Goal: Task Accomplishment & Management: Use online tool/utility

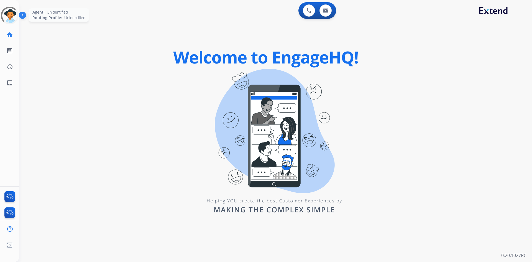
click at [15, 15] on div at bounding box center [10, 15] width 22 height 22
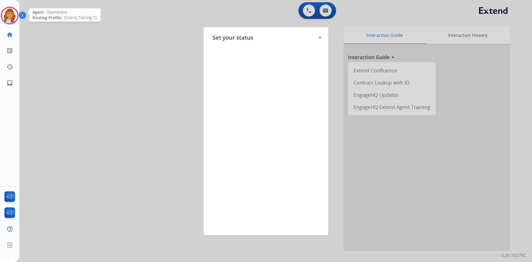
drag, startPoint x: 104, startPoint y: 55, endPoint x: 49, endPoint y: 28, distance: 61.1
click at [103, 54] on div at bounding box center [266, 131] width 532 height 262
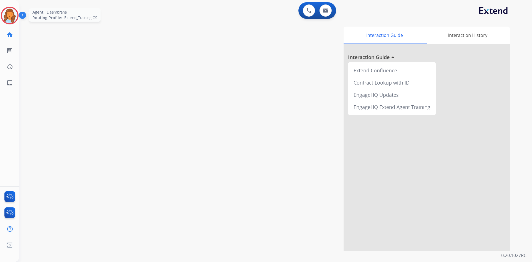
click at [7, 16] on img at bounding box center [10, 16] width 16 height 16
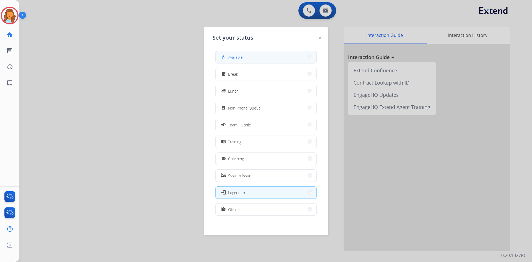
click at [237, 57] on span "Available" at bounding box center [235, 57] width 15 height 6
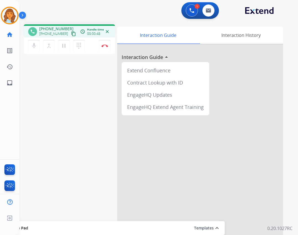
click at [71, 33] on mat-icon "content_copy" at bounding box center [73, 33] width 5 height 5
click at [108, 48] on button "Disconnect" at bounding box center [105, 46] width 12 height 12
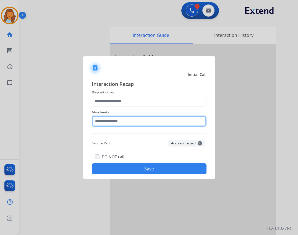
click at [114, 122] on input "text" at bounding box center [149, 120] width 115 height 11
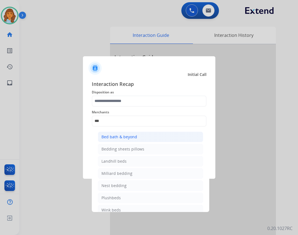
click at [131, 136] on div "Bed bath & beyond" at bounding box center [120, 137] width 36 height 6
type input "**********"
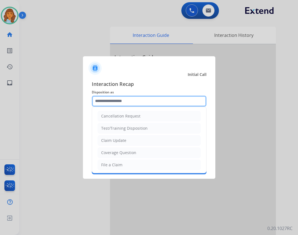
click at [142, 103] on input "text" at bounding box center [149, 101] width 115 height 11
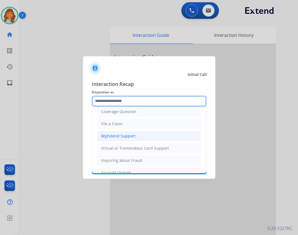
scroll to position [55, 0]
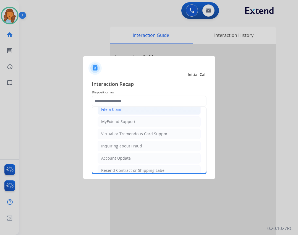
click at [120, 111] on div "File a Claim" at bounding box center [111, 110] width 21 height 6
type input "**********"
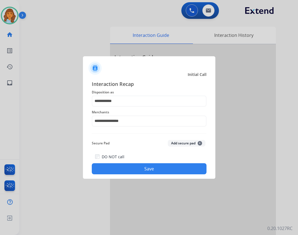
click at [130, 163] on div "DO NOT call Save" at bounding box center [149, 163] width 115 height 21
click at [131, 164] on button "Save" at bounding box center [149, 168] width 115 height 11
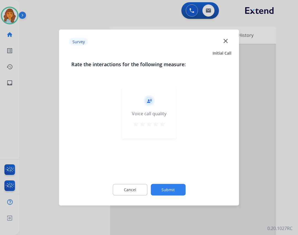
click at [174, 189] on button "Submit" at bounding box center [168, 190] width 35 height 12
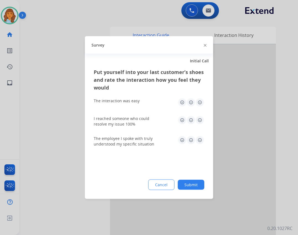
click at [200, 186] on button "Submit" at bounding box center [191, 185] width 27 height 10
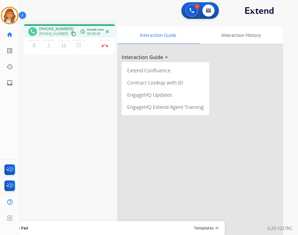
click at [71, 35] on mat-icon "content_copy" at bounding box center [73, 33] width 5 height 5
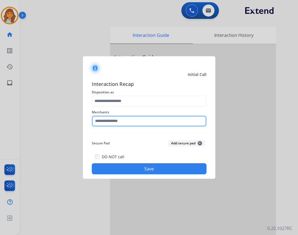
click at [161, 119] on input "text" at bounding box center [149, 120] width 115 height 11
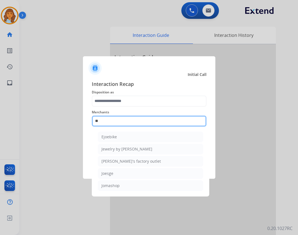
scroll to position [0, 0]
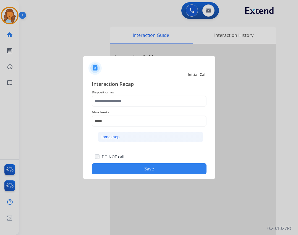
click at [117, 133] on li "Jomashop" at bounding box center [150, 137] width 105 height 11
type input "********"
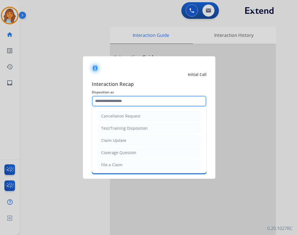
click at [125, 96] on input "text" at bounding box center [149, 101] width 115 height 11
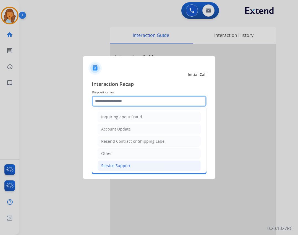
scroll to position [86, 0]
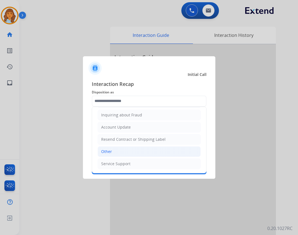
click at [120, 149] on li "Other" at bounding box center [149, 151] width 103 height 11
type input "*****"
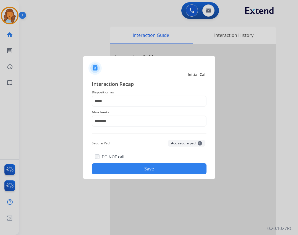
click at [156, 169] on button "Save" at bounding box center [149, 168] width 115 height 11
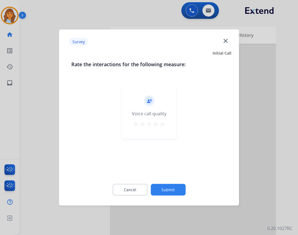
click at [176, 193] on button "Submit" at bounding box center [168, 190] width 35 height 12
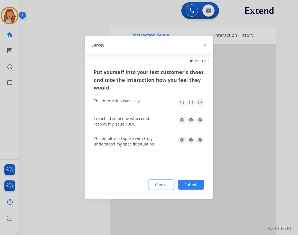
click at [202, 188] on button "Submit" at bounding box center [191, 185] width 27 height 10
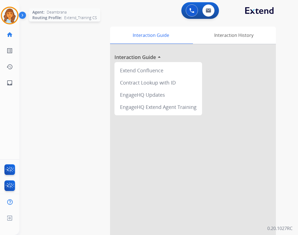
click at [7, 15] on img at bounding box center [10, 16] width 16 height 16
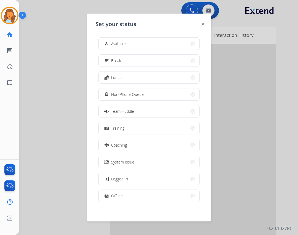
drag, startPoint x: 111, startPoint y: 46, endPoint x: 109, endPoint y: 49, distance: 3.4
click at [109, 49] on button "how_to_reg Available" at bounding box center [149, 44] width 101 height 12
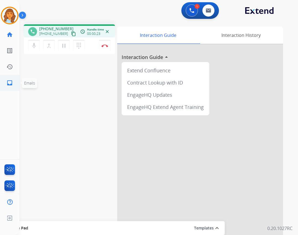
click at [10, 81] on mat-icon "inbox" at bounding box center [9, 82] width 7 height 7
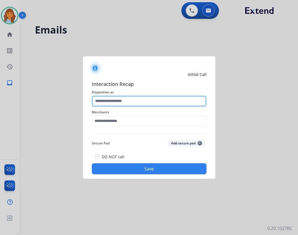
click at [158, 101] on input "text" at bounding box center [149, 101] width 115 height 11
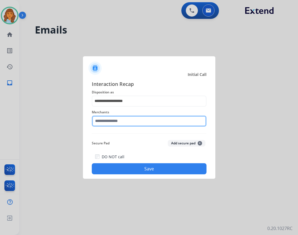
click at [103, 124] on input "text" at bounding box center [149, 120] width 115 height 11
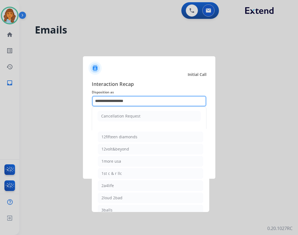
click at [134, 101] on input "**********" at bounding box center [149, 101] width 115 height 11
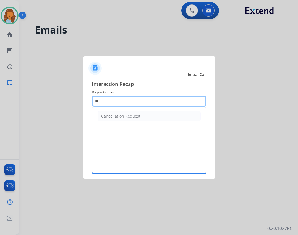
type input "*"
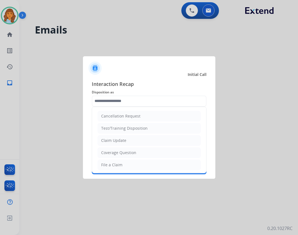
click at [108, 117] on div "Cancellation Request" at bounding box center [120, 116] width 39 height 6
type input "**********"
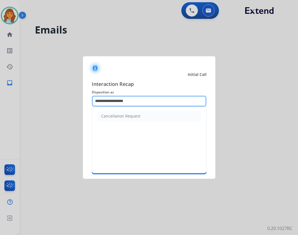
drag, startPoint x: 153, startPoint y: 101, endPoint x: 18, endPoint y: 86, distance: 135.7
click at [0, 99] on app-contact-recap-modal "**********" at bounding box center [0, 117] width 0 height 235
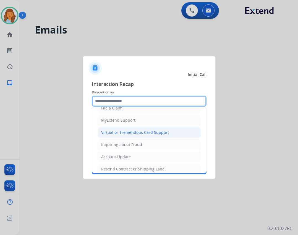
scroll to position [83, 0]
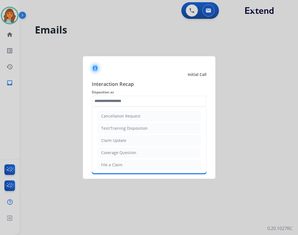
click at [125, 130] on ul "Cancellation Request Test/Training Disposition Claim Update Coverage Question F…" at bounding box center [149, 183] width 114 height 152
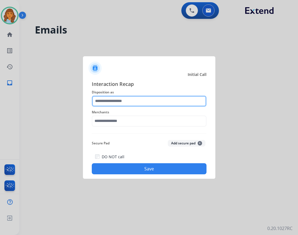
click at [114, 98] on input "text" at bounding box center [149, 101] width 115 height 11
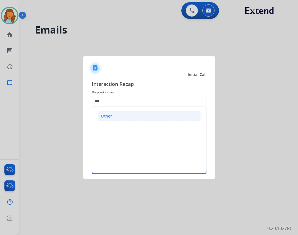
click at [118, 118] on li "Other" at bounding box center [149, 116] width 103 height 11
type input "*****"
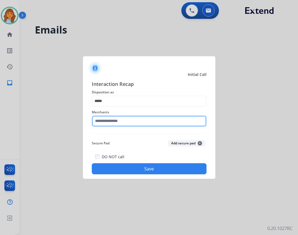
click at [125, 122] on input "text" at bounding box center [149, 120] width 115 height 11
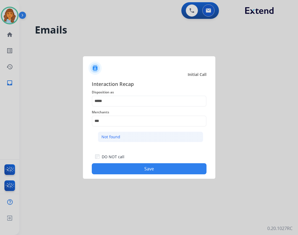
click at [126, 136] on li "Not found" at bounding box center [150, 137] width 105 height 11
type input "*********"
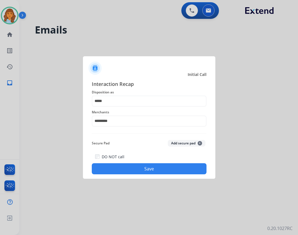
click at [149, 164] on button "Save" at bounding box center [149, 168] width 115 height 11
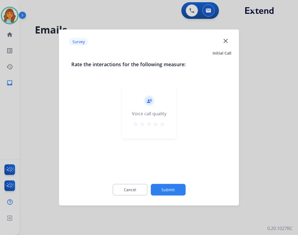
click at [167, 194] on button "Submit" at bounding box center [168, 190] width 35 height 12
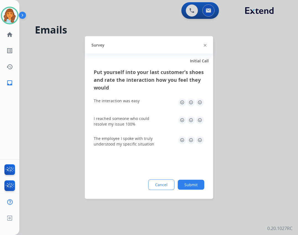
click at [184, 186] on button "Submit" at bounding box center [191, 185] width 27 height 10
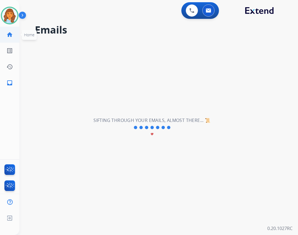
click at [12, 31] on link "home Home" at bounding box center [10, 35] width 16 height 16
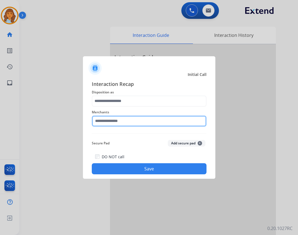
click at [127, 126] on input "text" at bounding box center [149, 120] width 115 height 11
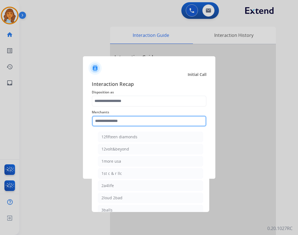
type input "*"
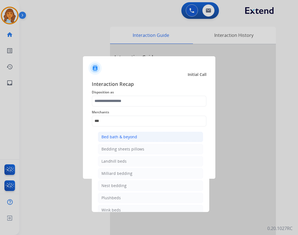
click at [161, 133] on li "Bed bath & beyond" at bounding box center [150, 137] width 105 height 11
type input "**********"
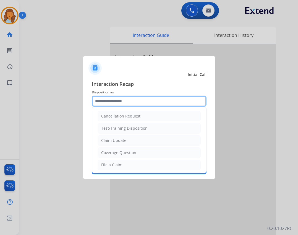
click at [155, 97] on input "text" at bounding box center [149, 101] width 115 height 11
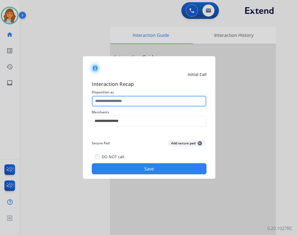
click at [141, 104] on input "text" at bounding box center [149, 101] width 115 height 11
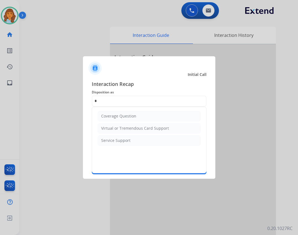
click at [114, 132] on li "Virtual or Tremendous Card Support" at bounding box center [149, 128] width 103 height 11
type input "**********"
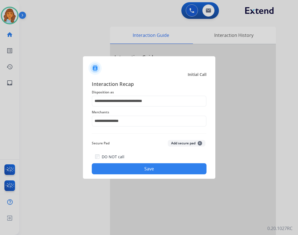
click at [120, 171] on button "Save" at bounding box center [149, 168] width 115 height 11
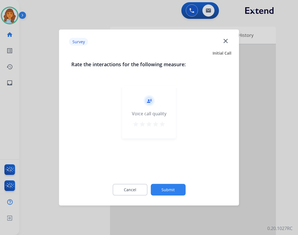
click at [170, 187] on button "Submit" at bounding box center [168, 190] width 35 height 12
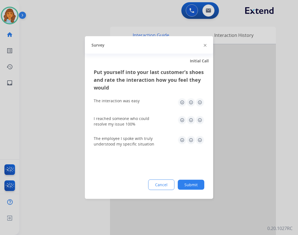
click at [201, 186] on button "Submit" at bounding box center [191, 185] width 27 height 10
